Goal: Task Accomplishment & Management: Use online tool/utility

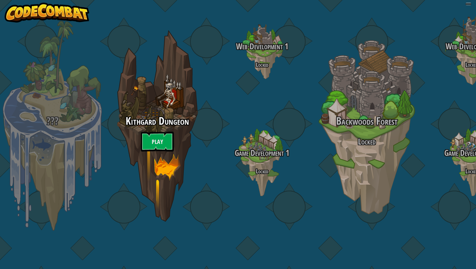
click at [96, 75] on div "??? Kithgard Dungeon Play Web Development 1 Locked Game Development 1 Locked Ba…" at bounding box center [238, 134] width 476 height 269
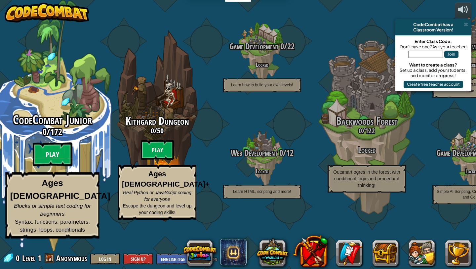
click at [59, 166] on btn "Play" at bounding box center [53, 155] width 40 height 24
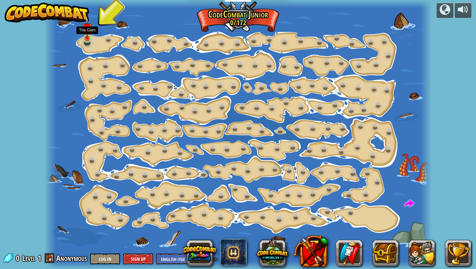
click at [89, 35] on img at bounding box center [87, 28] width 10 height 22
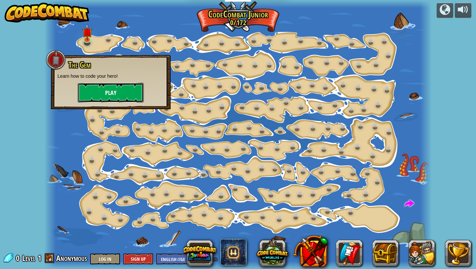
click at [91, 87] on button "Play" at bounding box center [111, 93] width 66 height 20
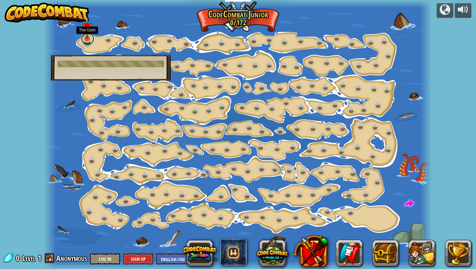
click at [88, 39] on link at bounding box center [87, 38] width 13 height 13
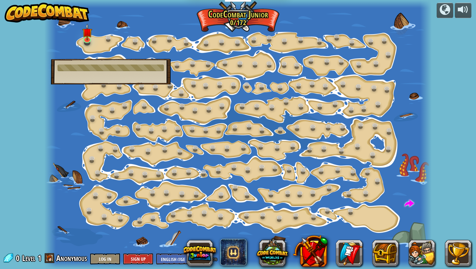
click at [93, 43] on div at bounding box center [238, 134] width 388 height 269
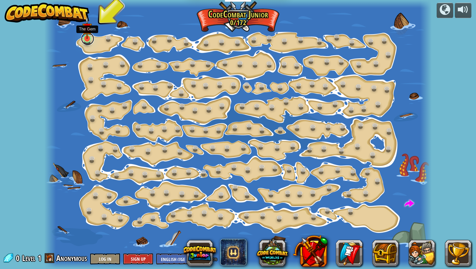
click at [92, 42] on link at bounding box center [87, 38] width 13 height 13
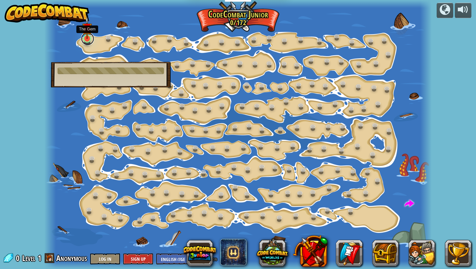
click at [88, 40] on link at bounding box center [87, 38] width 13 height 13
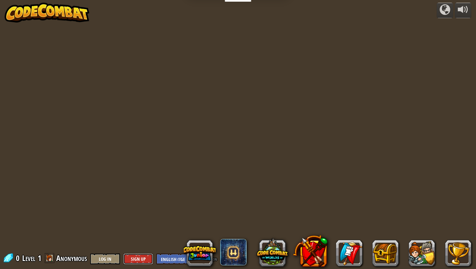
click at [132, 258] on button "Sign Up" at bounding box center [138, 258] width 30 height 11
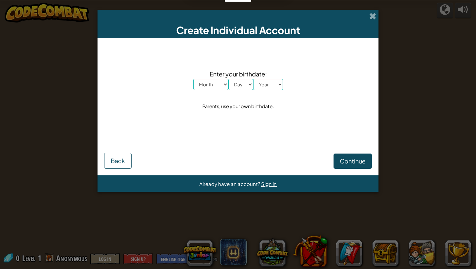
click at [204, 84] on select "Month January February March April May June July August September October Novem…" at bounding box center [211, 84] width 35 height 11
select select "11"
click at [194, 79] on select "Month January February March April May June July August September October Novem…" at bounding box center [211, 84] width 35 height 11
click at [243, 81] on select "Day 1 2 3 4 5 6 7 8 9 10 11 12 13 14 15 16 17 18 19 20 21 22 23 24 25 26 27 28 …" at bounding box center [241, 84] width 25 height 11
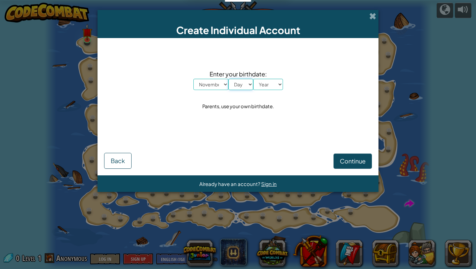
select select "7"
click at [229, 79] on select "Day 1 2 3 4 5 6 7 8 9 10 11 12 13 14 15 16 17 18 19 20 21 22 23 24 25 26 27 28 …" at bounding box center [241, 84] width 25 height 11
click at [270, 86] on select "Year 2025 2024 2023 2022 2021 2020 2019 2018 2017 2016 2015 2014 2013 2012 2011…" at bounding box center [268, 84] width 30 height 11
select select "2001"
click at [253, 79] on select "Year 2025 2024 2023 2022 2021 2020 2019 2018 2017 2016 2015 2014 2013 2012 2011…" at bounding box center [268, 84] width 30 height 11
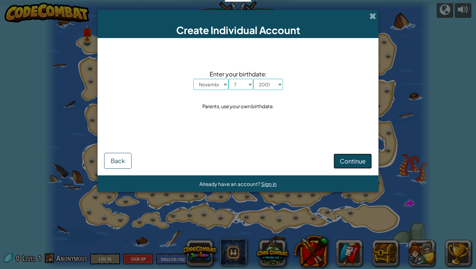
click at [354, 162] on span "Continue" at bounding box center [353, 161] width 26 height 8
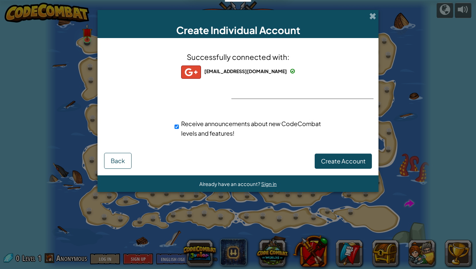
click at [257, 120] on span "Receive announcements about new CodeCombat levels and features!" at bounding box center [251, 128] width 140 height 17
click at [179, 120] on input "Receive announcements about new CodeCombat levels and features!" at bounding box center [177, 126] width 4 height 13
checkbox input "false"
click at [332, 163] on span "Create Account" at bounding box center [343, 161] width 45 height 8
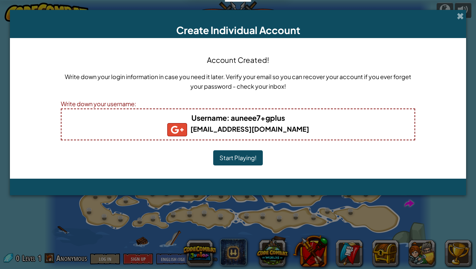
click at [252, 157] on button "Start Playing!" at bounding box center [238, 157] width 50 height 15
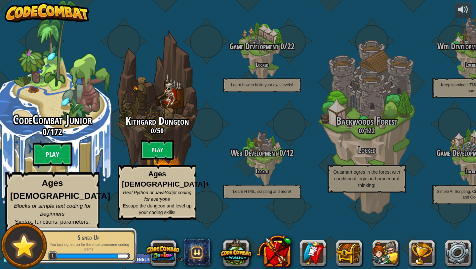
click at [53, 166] on btn "Play" at bounding box center [53, 155] width 40 height 24
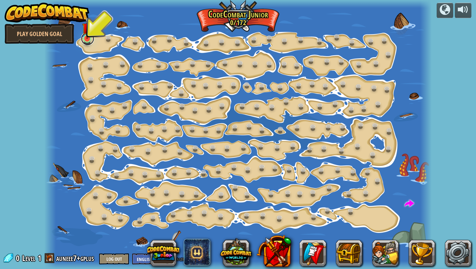
click at [87, 44] on div "Step Change (Locked) Change step arguments. Go Smart (Locked) Now we're really …" at bounding box center [238, 134] width 388 height 269
click at [88, 42] on link at bounding box center [87, 38] width 13 height 13
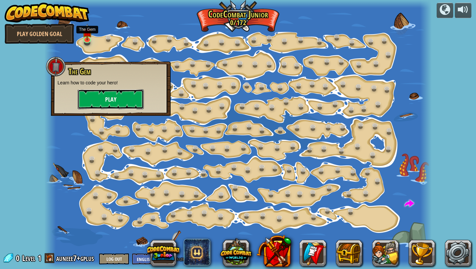
click at [108, 99] on button "Play" at bounding box center [111, 99] width 66 height 20
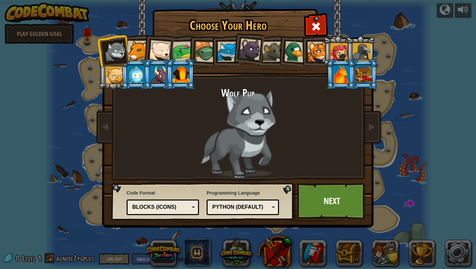
click at [319, 55] on div at bounding box center [318, 52] width 20 height 20
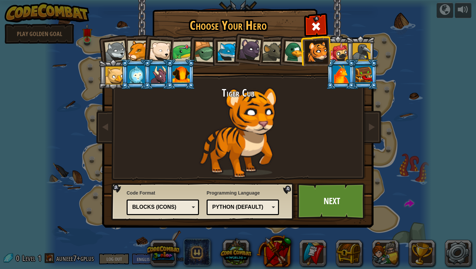
click at [151, 47] on div at bounding box center [160, 51] width 22 height 22
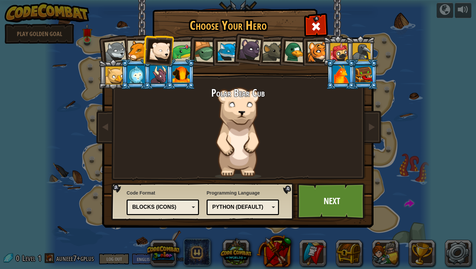
click at [135, 48] on div at bounding box center [138, 51] width 20 height 20
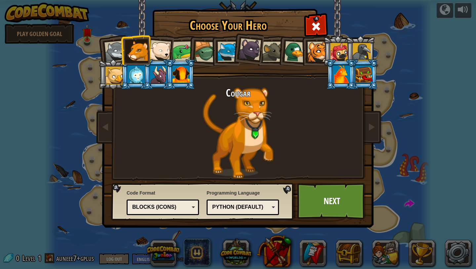
click at [319, 52] on div at bounding box center [318, 52] width 20 height 20
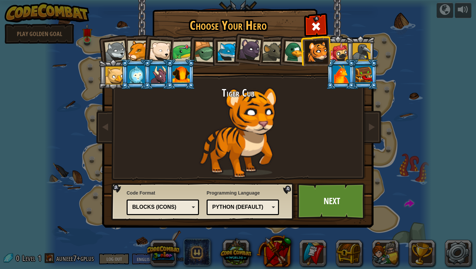
click at [261, 202] on div "Python (Default)" at bounding box center [243, 207] width 64 height 10
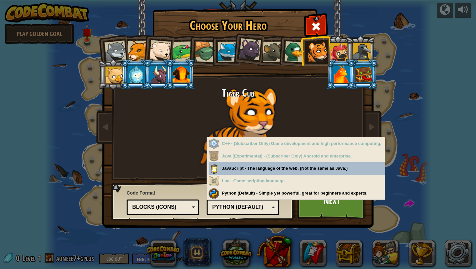
click at [177, 209] on div "Blocks (Icons)" at bounding box center [160, 207] width 57 height 8
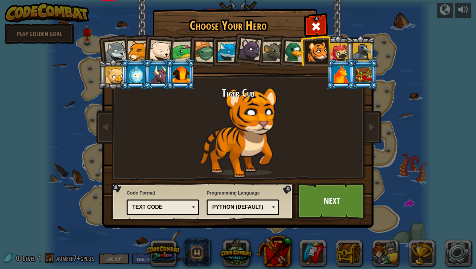
click at [233, 201] on div "Python (Default) JavaScript Lua C++ Java (Experimental) Python (Default)" at bounding box center [243, 208] width 72 height 16
click at [316, 198] on link "Next" at bounding box center [331, 201] width 69 height 36
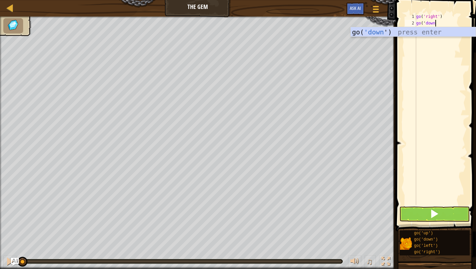
scroll to position [3, 1]
type textarea "go('down')"
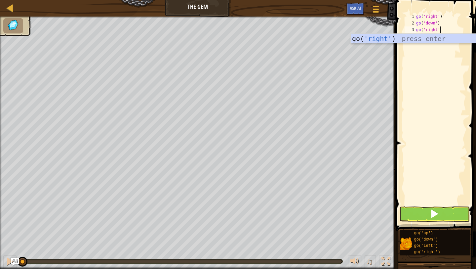
scroll to position [3, 2]
type textarea "go('right')"
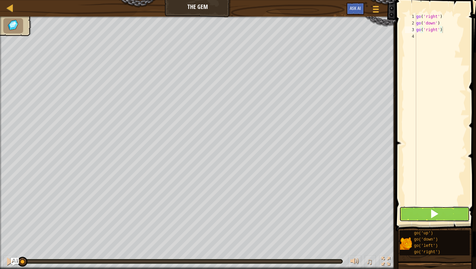
click at [407, 209] on button at bounding box center [435, 213] width 70 height 15
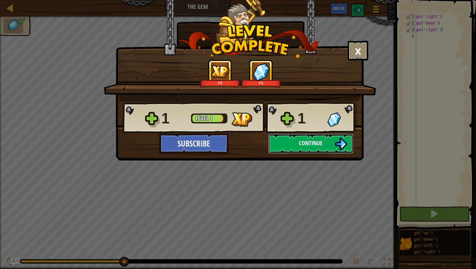
click at [321, 143] on span "Continue" at bounding box center [311, 143] width 24 height 8
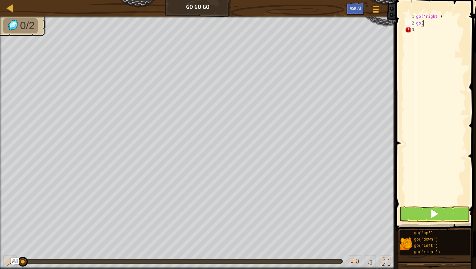
scroll to position [3, 0]
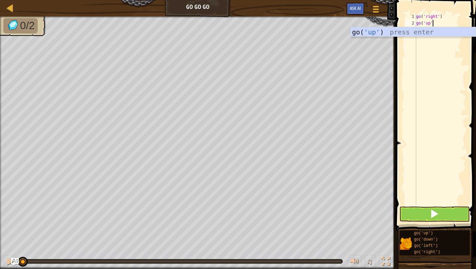
type textarea "go('up')"
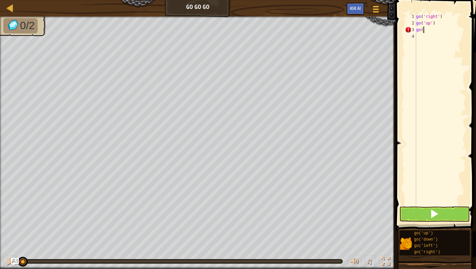
scroll to position [3, 0]
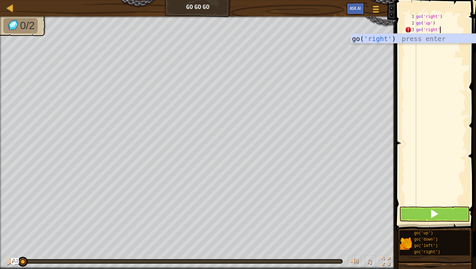
type textarea "go('right')"
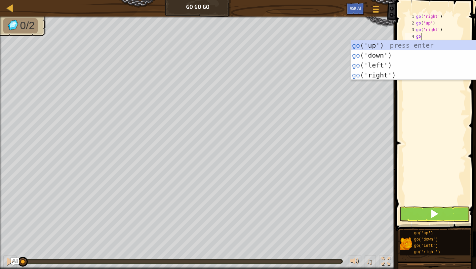
type textarea "g"
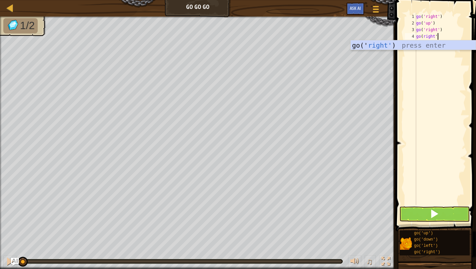
type textarea "go(right')"
type textarea "go"
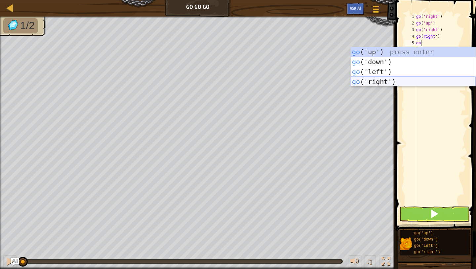
click at [388, 81] on div "go ('up') press enter go ('down') press enter go ('left') press enter go ('righ…" at bounding box center [413, 77] width 125 height 60
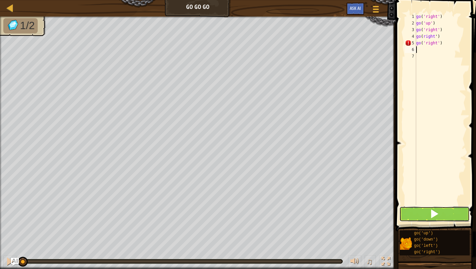
click at [423, 216] on button at bounding box center [435, 213] width 70 height 15
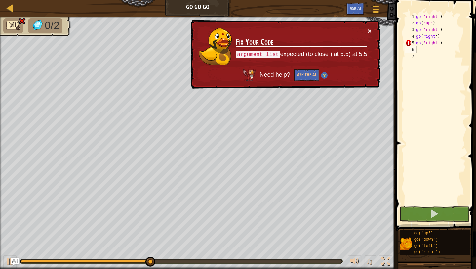
click at [371, 32] on button "×" at bounding box center [370, 30] width 4 height 7
click at [448, 45] on div "go ( 'right' ) go ( 'up' ) go ( 'right' ) go ( right ' ) go ( 'right' )" at bounding box center [440, 115] width 51 height 205
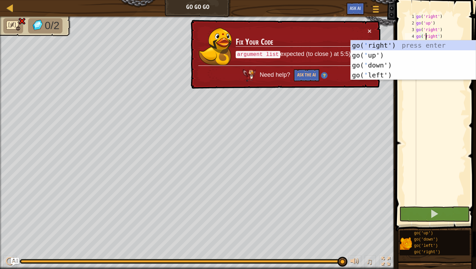
scroll to position [3, 1]
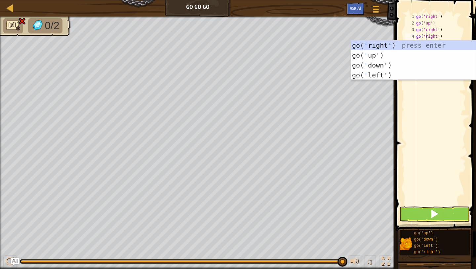
type textarea "go('right')"
click at [470, 143] on span at bounding box center [437, 106] width 86 height 251
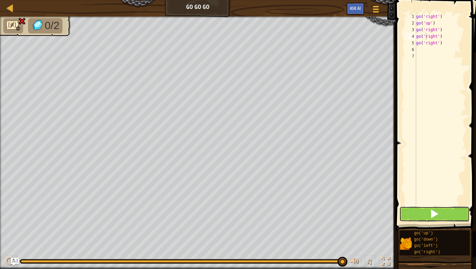
click at [459, 214] on button at bounding box center [435, 213] width 70 height 15
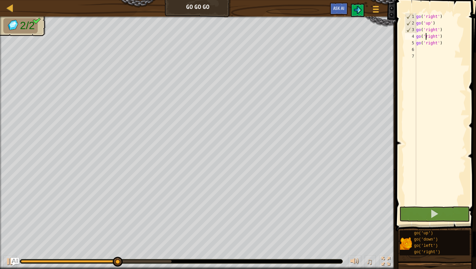
click at [450, 46] on div "go ( 'right' ) go ( 'up' ) go ( 'right' ) go ( 'right' ) go ( 'right' )" at bounding box center [440, 115] width 51 height 205
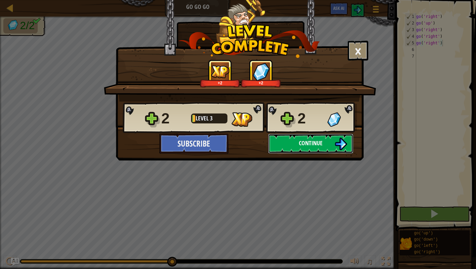
click at [335, 140] on img at bounding box center [341, 144] width 13 height 13
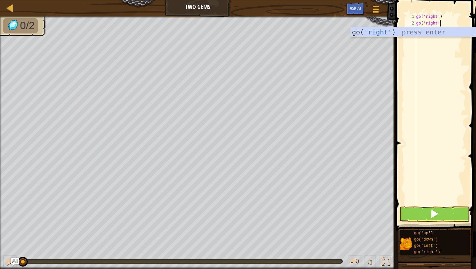
scroll to position [3, 2]
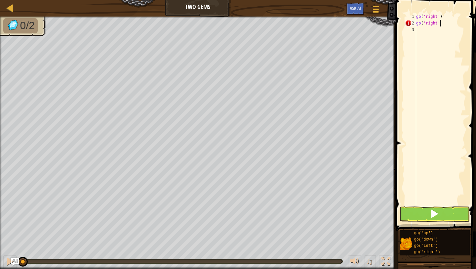
type textarea "go('right')"
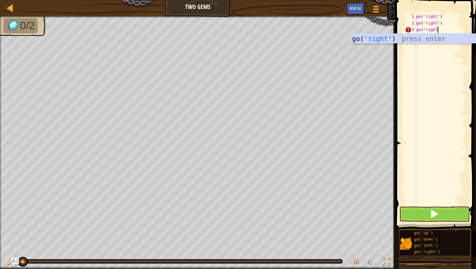
scroll to position [3, 1]
type textarea "go('right')"
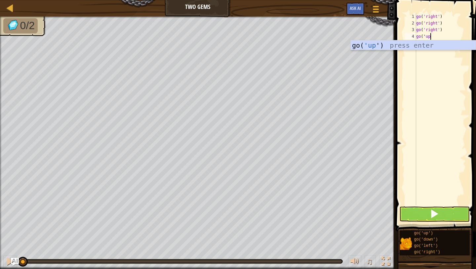
scroll to position [3, 1]
type textarea "go('up')"
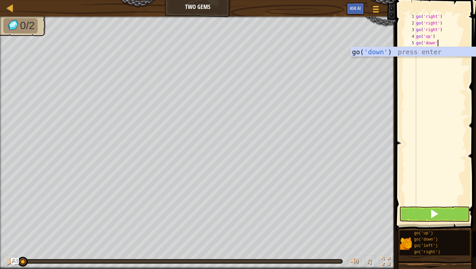
type textarea "go('down')"
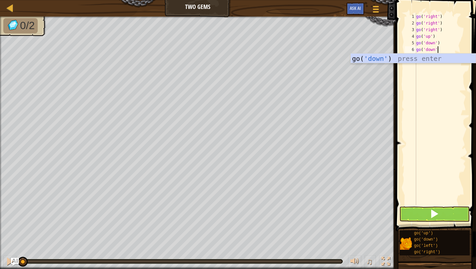
scroll to position [3, 2]
type textarea "go('down')"
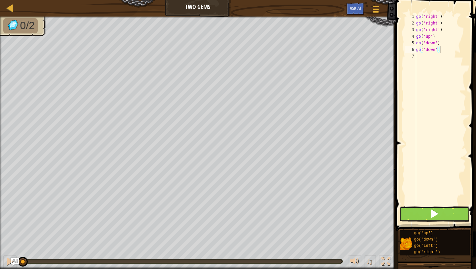
click at [437, 211] on span at bounding box center [434, 213] width 9 height 9
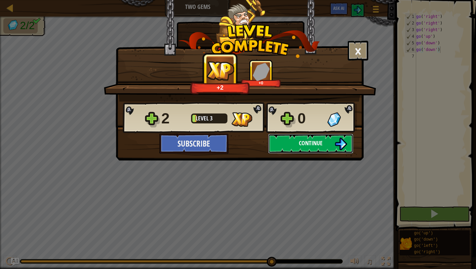
click at [341, 144] on img at bounding box center [341, 144] width 13 height 13
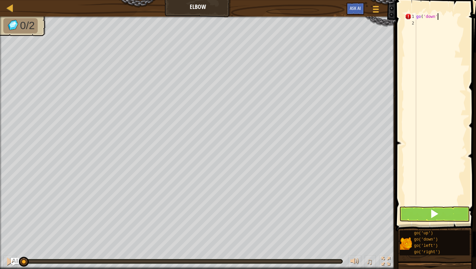
scroll to position [3, 1]
type textarea "go('down')"
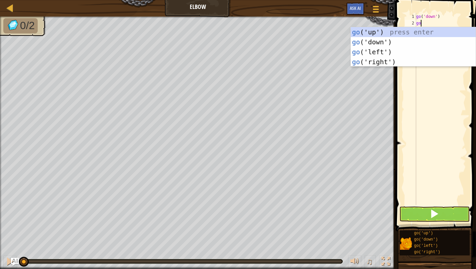
scroll to position [3, 0]
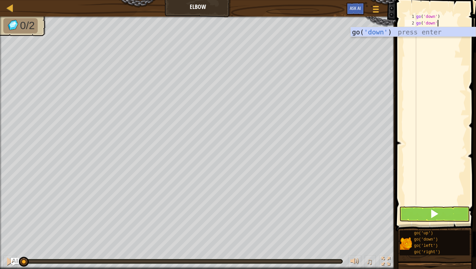
type textarea "go('down')"
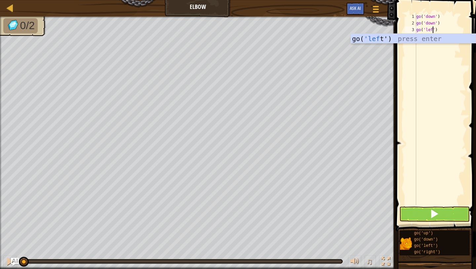
scroll to position [3, 1]
type textarea "go('left')"
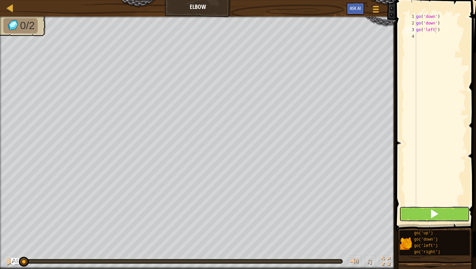
click at [435, 212] on span at bounding box center [434, 213] width 9 height 9
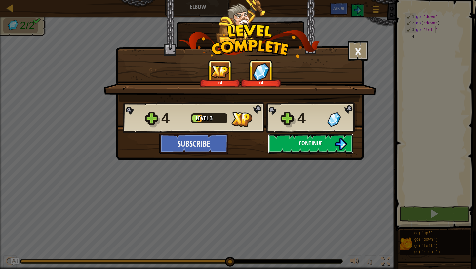
click at [326, 141] on button "Continue" at bounding box center [310, 144] width 85 height 20
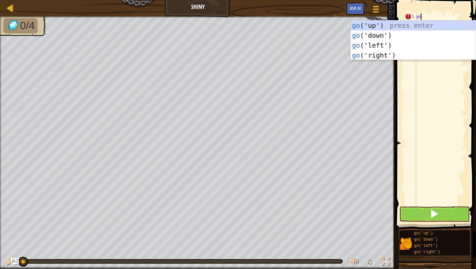
scroll to position [3, 0]
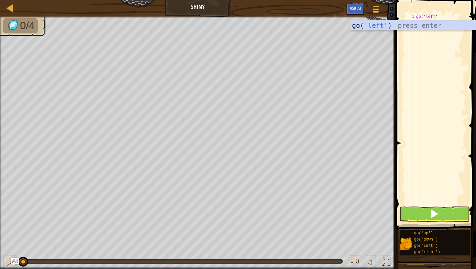
type textarea "go('left')"
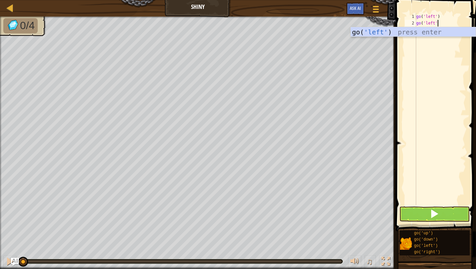
type textarea "go('left')"
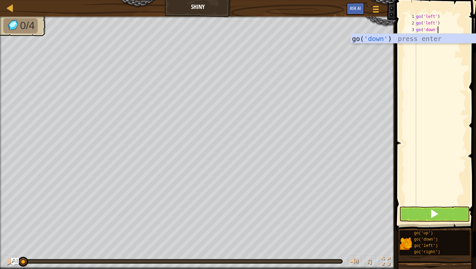
type textarea "go('down')"
type textarea "go('right')"
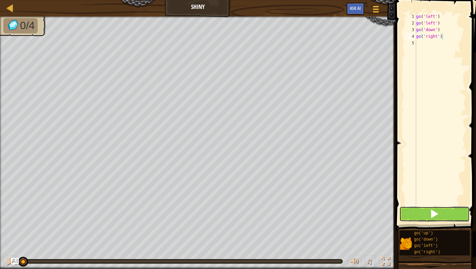
click at [446, 212] on button at bounding box center [435, 213] width 70 height 15
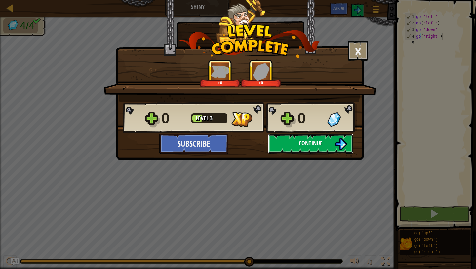
click at [336, 150] on img at bounding box center [341, 144] width 13 height 13
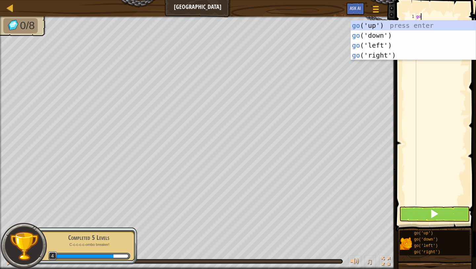
scroll to position [3, 0]
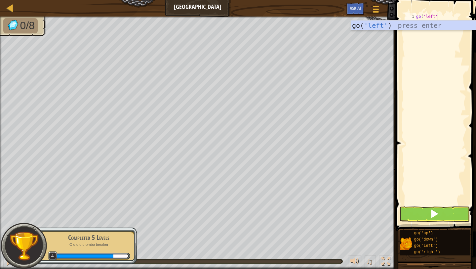
type textarea "go('left')"
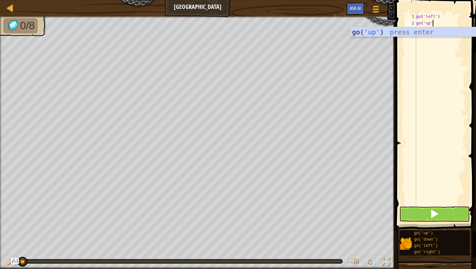
type textarea "go('up')"
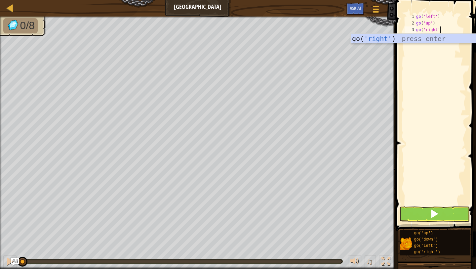
type textarea "go('right')"
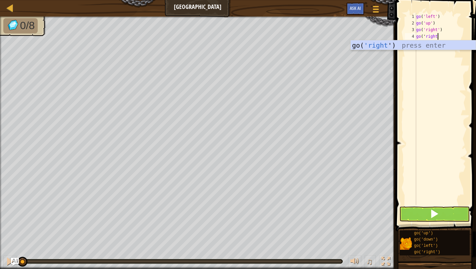
scroll to position [3, 1]
type textarea "go('right')"
type textarea "go('down')"
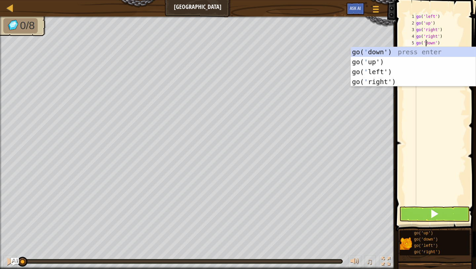
scroll to position [3, 1]
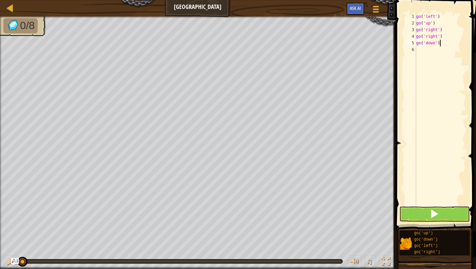
click at [454, 42] on div "go ( 'left' ) go ( 'up' ) go ( 'right' ) go ( 'right' ) go ( 'down' )" at bounding box center [440, 115] width 51 height 205
click at [449, 52] on div "go ( 'left' ) go ( 'up' ) go ( 'right' ) go ( 'right' ) go ( 'down' )" at bounding box center [440, 115] width 51 height 205
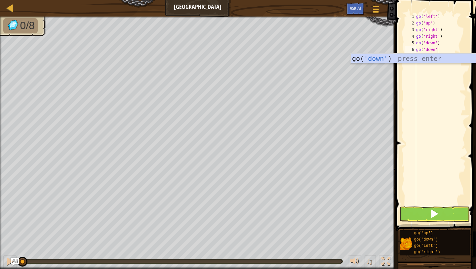
type textarea "go('down')"
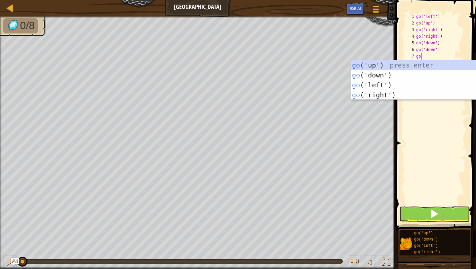
scroll to position [3, 0]
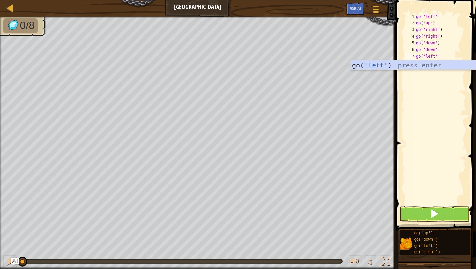
type textarea "go('left')"
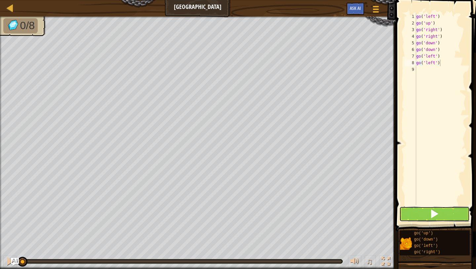
click at [437, 220] on button at bounding box center [435, 213] width 70 height 15
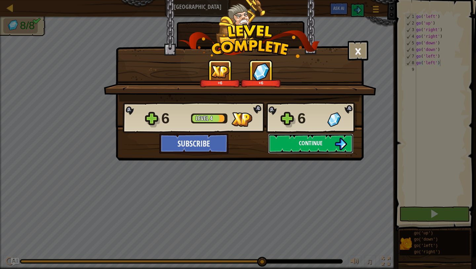
click at [320, 137] on button "Continue" at bounding box center [310, 144] width 85 height 20
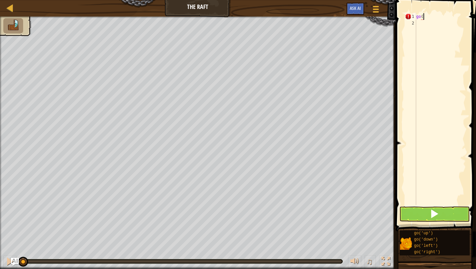
scroll to position [3, 0]
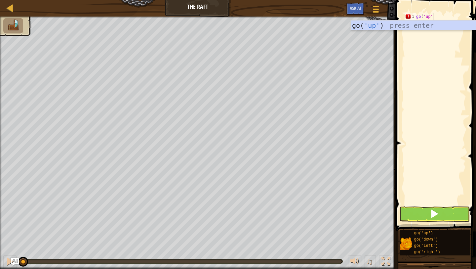
type textarea "go('up')"
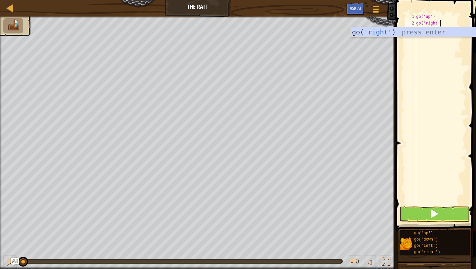
type textarea "go('right')"
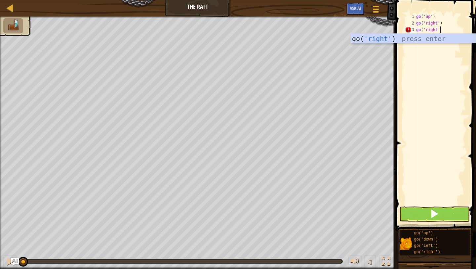
scroll to position [3, 2]
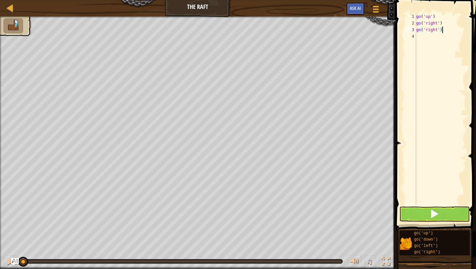
type textarea "go('right')"
click at [433, 210] on span at bounding box center [434, 213] width 9 height 9
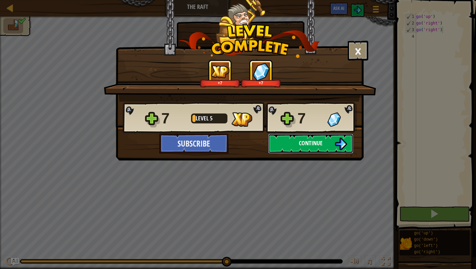
click at [340, 139] on img at bounding box center [341, 144] width 13 height 13
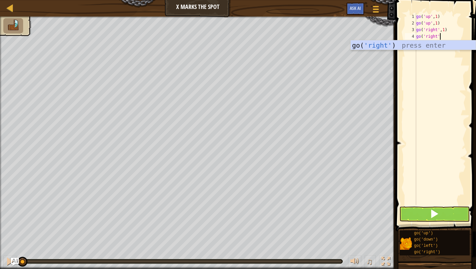
scroll to position [3, 2]
type textarea "go('right',2)"
type textarea "go('down',2)"
type textarea "go('left')"
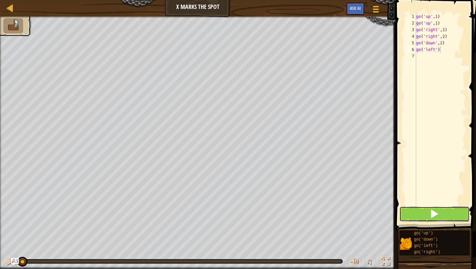
click at [447, 211] on button at bounding box center [435, 213] width 70 height 15
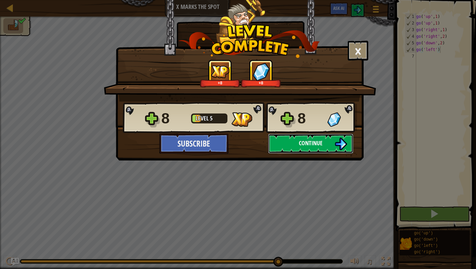
click at [337, 139] on img at bounding box center [341, 144] width 13 height 13
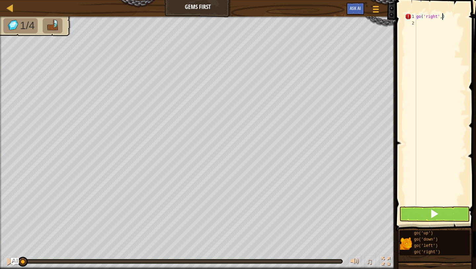
type textarea "go('right',2)"
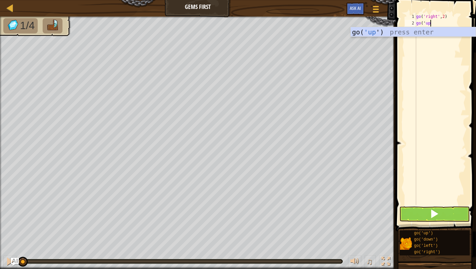
scroll to position [3, 1]
type textarea "go('up')"
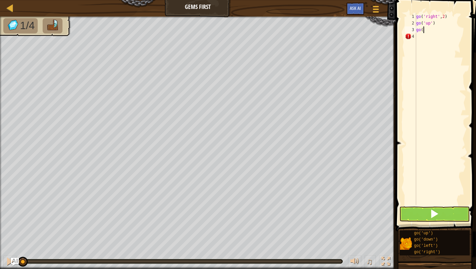
scroll to position [3, 0]
type textarea "go('down',2)"
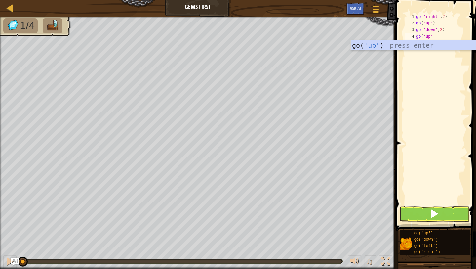
type textarea "go('up')"
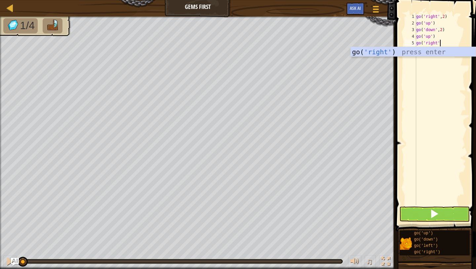
type textarea "go('right')"
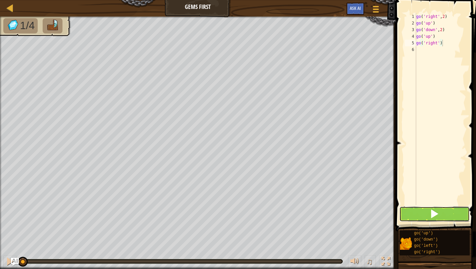
click at [417, 217] on button at bounding box center [435, 213] width 70 height 15
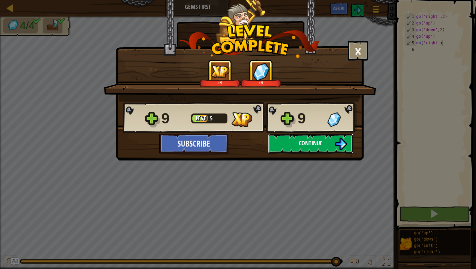
click at [327, 142] on button "Continue" at bounding box center [310, 144] width 85 height 20
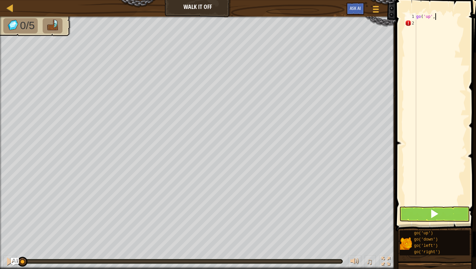
scroll to position [3, 1]
type textarea "go('up',3)"
type textarea "go('right',4)"
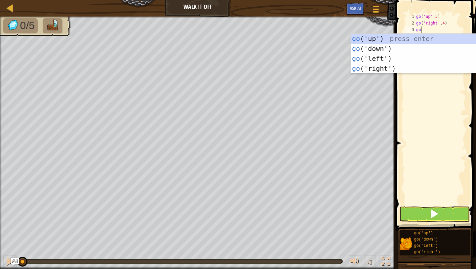
scroll to position [3, 0]
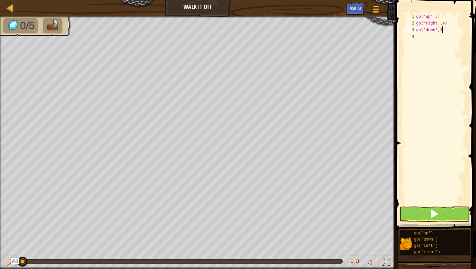
type textarea "go('down',3)"
type textarea "go('left',1)"
click at [438, 207] on button at bounding box center [435, 213] width 70 height 15
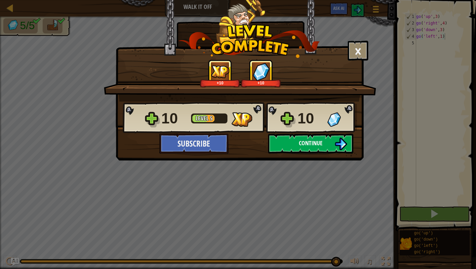
click at [334, 144] on button "Continue" at bounding box center [310, 144] width 85 height 20
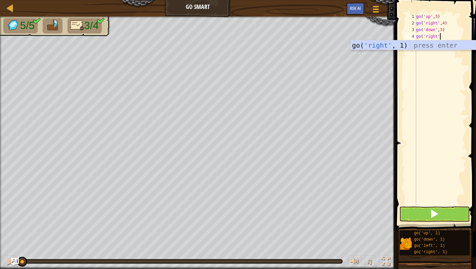
scroll to position [3, 2]
type textarea "go('right')"
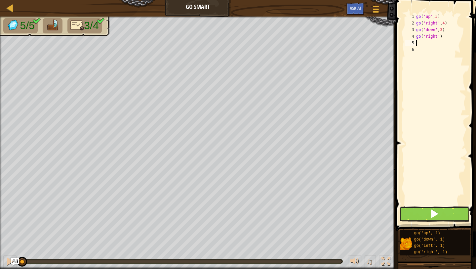
click at [437, 209] on span at bounding box center [434, 213] width 9 height 9
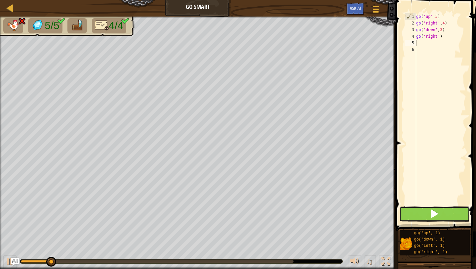
click at [439, 209] on span at bounding box center [434, 213] width 9 height 9
click at [434, 36] on div "go ( 'up' , 3 ) go ( 'right' , 4 ) go ( 'down' , 3 ) go ( 'right' )" at bounding box center [440, 115] width 51 height 205
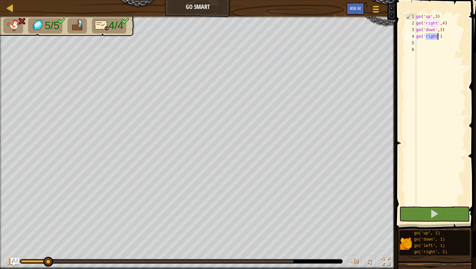
click at [434, 36] on div "go ( 'up' , 3 ) go ( 'right' , 4 ) go ( 'down' , 3 ) go ( 'right' )" at bounding box center [440, 115] width 51 height 205
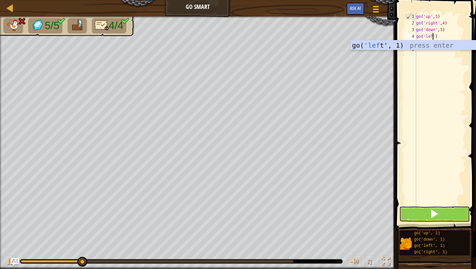
scroll to position [3, 1]
type textarea "go('left')"
click at [423, 222] on span at bounding box center [437, 106] width 86 height 251
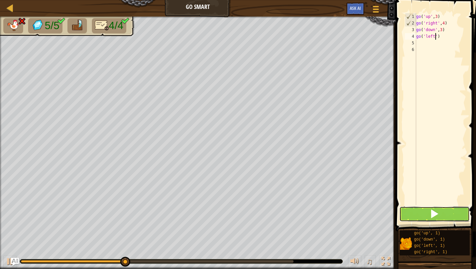
click at [426, 216] on button at bounding box center [435, 213] width 70 height 15
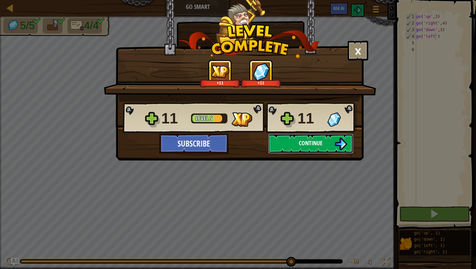
click at [299, 143] on span "Continue" at bounding box center [311, 143] width 24 height 8
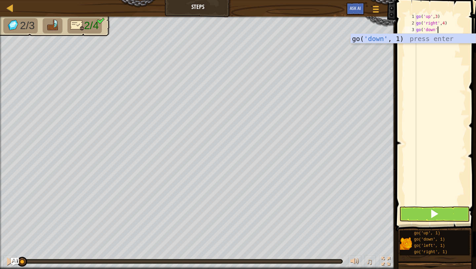
scroll to position [3, 1]
type textarea "go('down',3)"
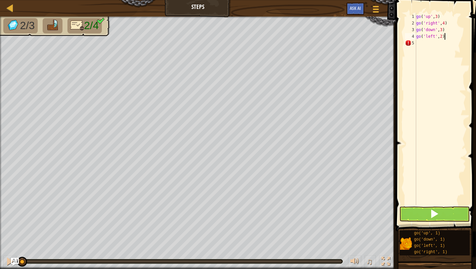
scroll to position [3, 2]
type textarea "go('left',2)"
click at [433, 210] on span at bounding box center [434, 213] width 9 height 9
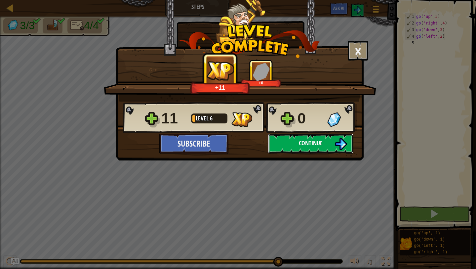
click at [312, 139] on span "Continue" at bounding box center [311, 143] width 24 height 8
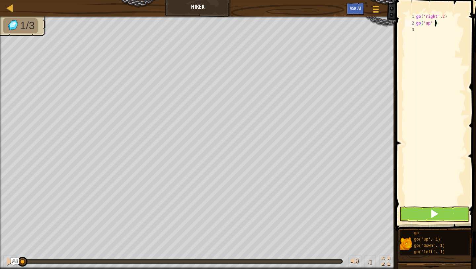
scroll to position [3, 1]
type textarea "go('up',3)"
type textarea "go('right',2)"
click at [414, 212] on button at bounding box center [435, 213] width 70 height 15
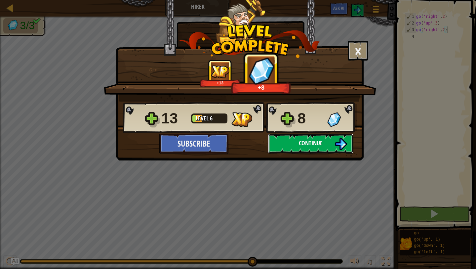
click at [319, 138] on button "Continue" at bounding box center [310, 144] width 85 height 20
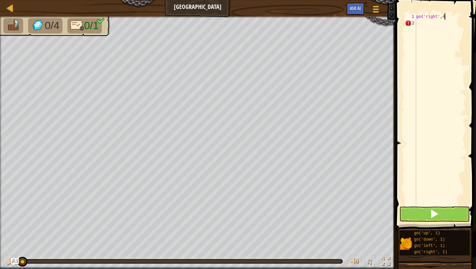
scroll to position [3, 2]
click at [425, 208] on button at bounding box center [435, 213] width 70 height 15
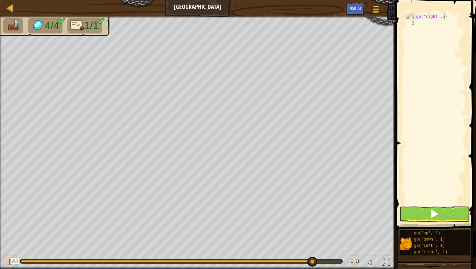
type textarea "go('right',5)"
click at [441, 209] on button at bounding box center [435, 213] width 70 height 15
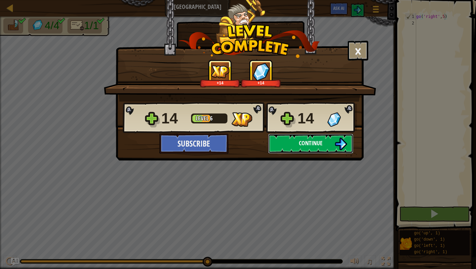
click at [299, 150] on button "Continue" at bounding box center [310, 144] width 85 height 20
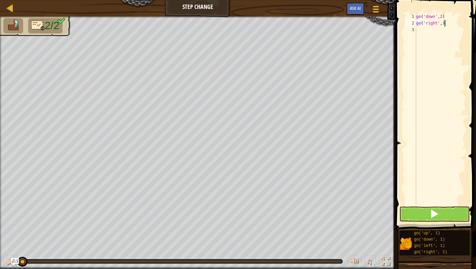
type textarea "go('right', 5)"
click at [414, 210] on button at bounding box center [435, 213] width 70 height 15
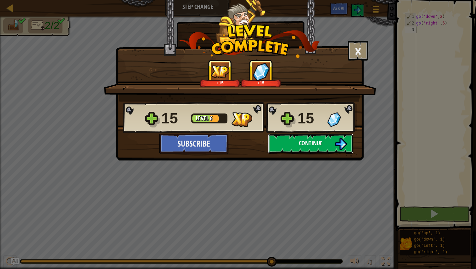
click at [291, 151] on button "Continue" at bounding box center [310, 144] width 85 height 20
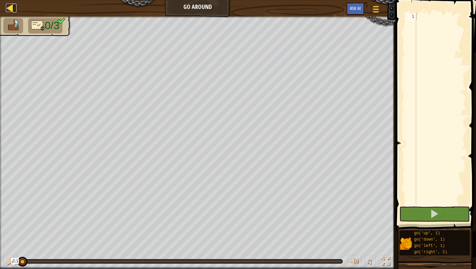
click at [9, 6] on div at bounding box center [10, 8] width 8 height 8
